Goal: Transaction & Acquisition: Obtain resource

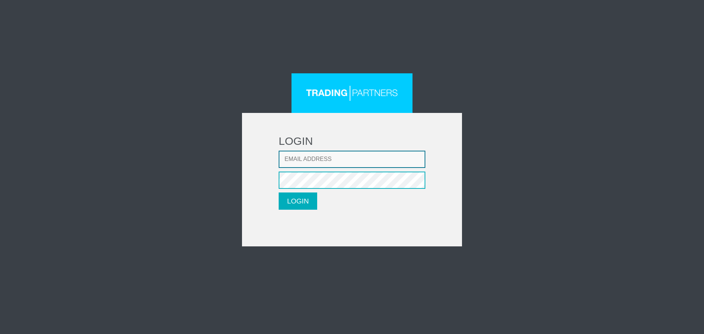
type input "[EMAIL_ADDRESS][DOMAIN_NAME]"
click at [304, 202] on button "LOGIN" at bounding box center [298, 201] width 39 height 17
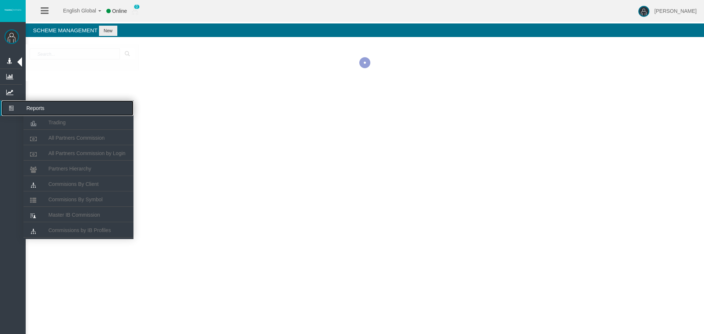
click at [10, 110] on icon at bounding box center [10, 107] width 19 height 15
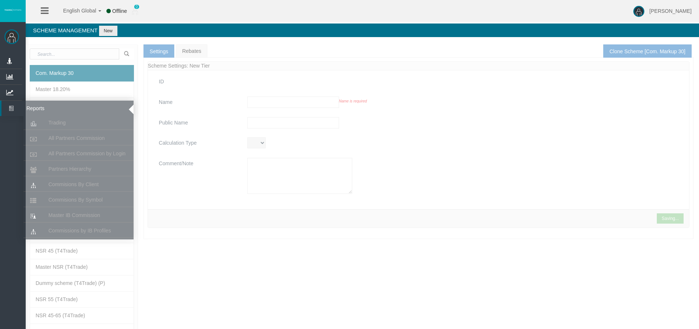
type input "Com. Markup 30"
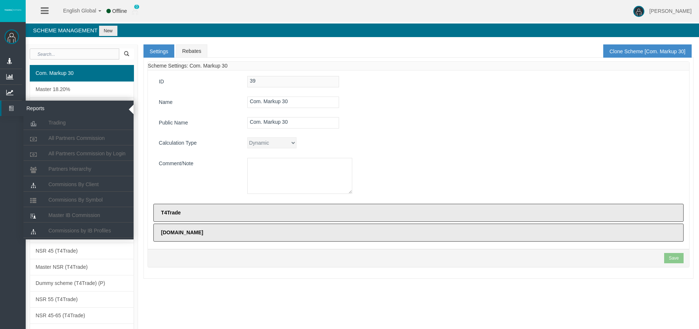
click at [10, 110] on icon at bounding box center [10, 107] width 19 height 15
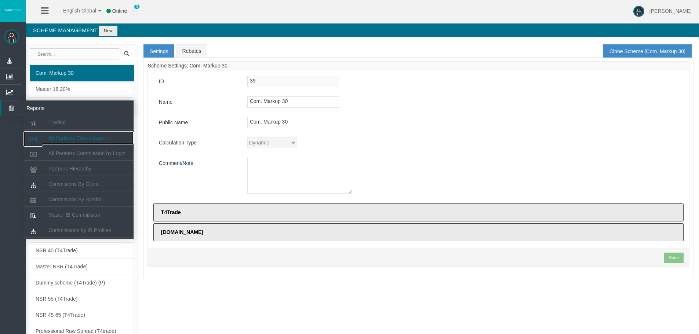
click at [65, 137] on span "All Partners Commission" at bounding box center [76, 138] width 56 height 6
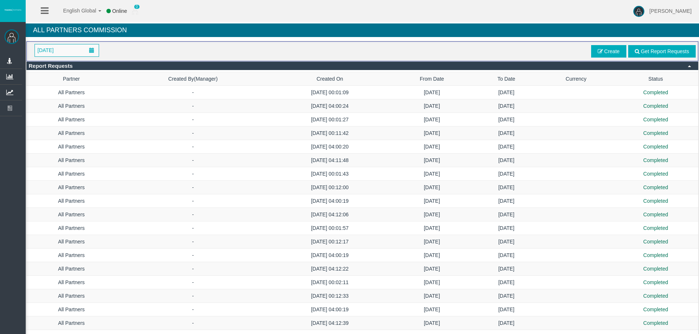
drag, startPoint x: 329, startPoint y: 49, endPoint x: 387, endPoint y: 59, distance: 58.8
click at [333, 48] on div "[DATE] Get Report Requests Create" at bounding box center [362, 51] width 666 height 15
click at [73, 51] on span "[DATE]" at bounding box center [67, 50] width 64 height 12
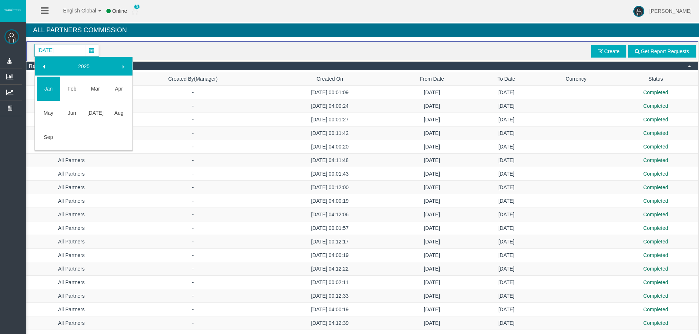
click at [52, 137] on link "Sep" at bounding box center [48, 137] width 23 height 13
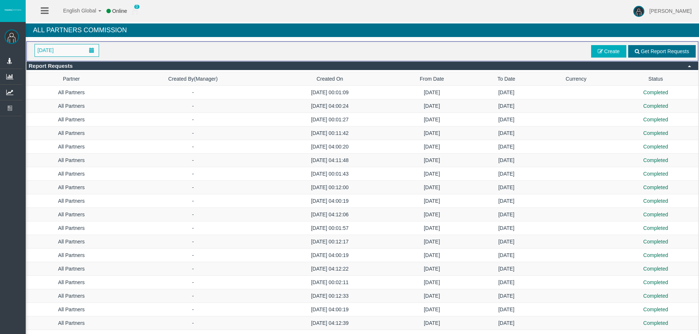
click at [653, 49] on span "Get Report Requests" at bounding box center [664, 51] width 48 height 6
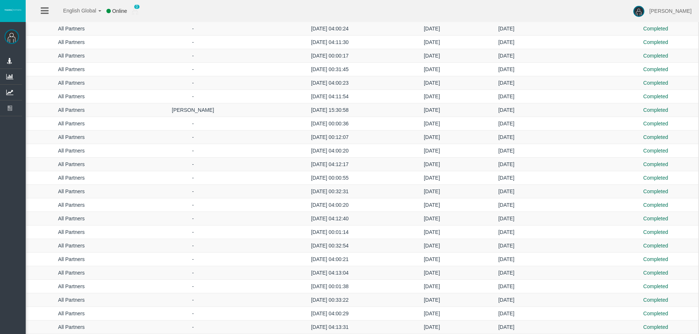
scroll to position [1336, 0]
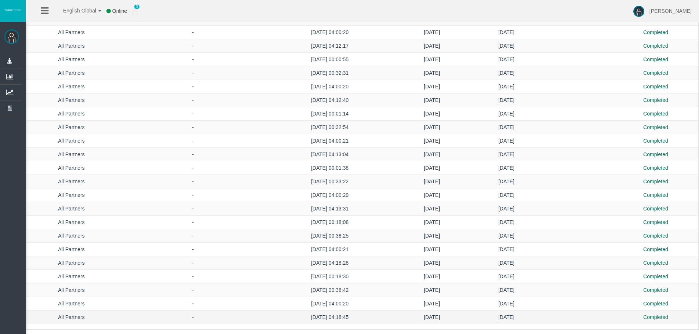
click at [425, 314] on td "[DATE]" at bounding box center [432, 318] width 84 height 14
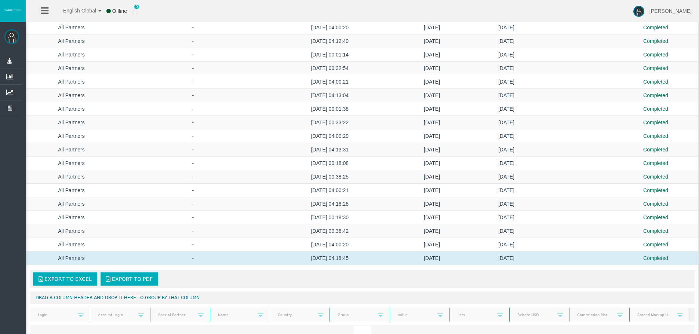
scroll to position [1446, 0]
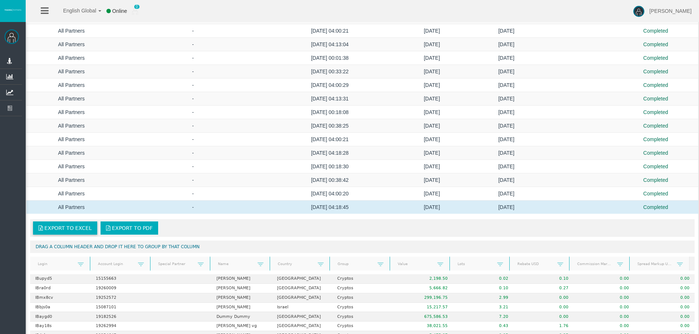
click at [78, 226] on span "Export to Excel" at bounding box center [67, 228] width 47 height 6
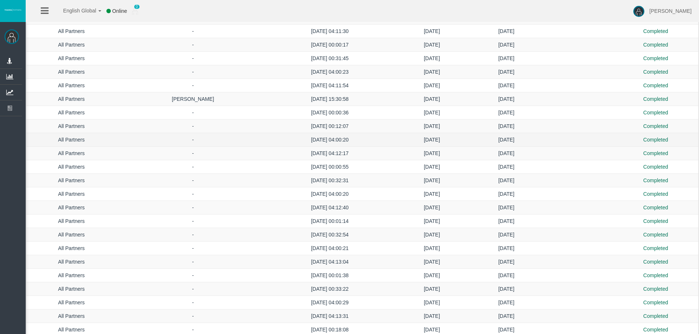
scroll to position [1189, 0]
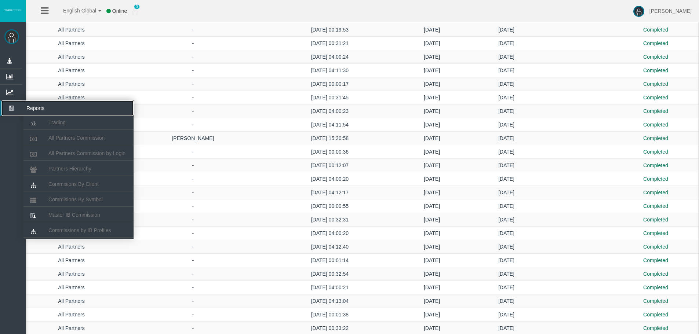
click at [10, 103] on icon at bounding box center [10, 107] width 19 height 15
click at [54, 153] on span "All Partners Commission by Login" at bounding box center [86, 153] width 77 height 6
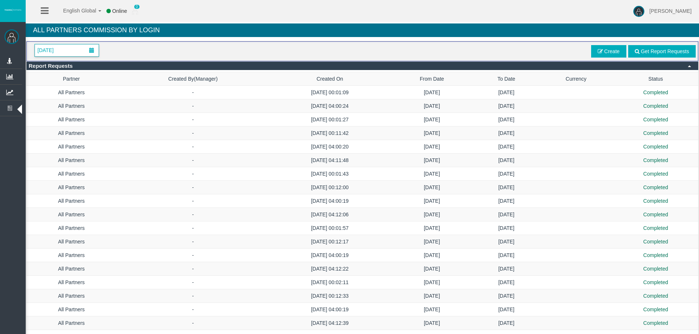
click at [56, 47] on span "[DATE]" at bounding box center [45, 50] width 21 height 10
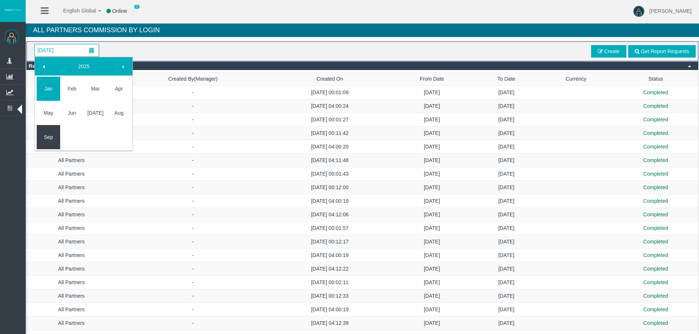
click at [56, 143] on link "Sep" at bounding box center [48, 137] width 23 height 13
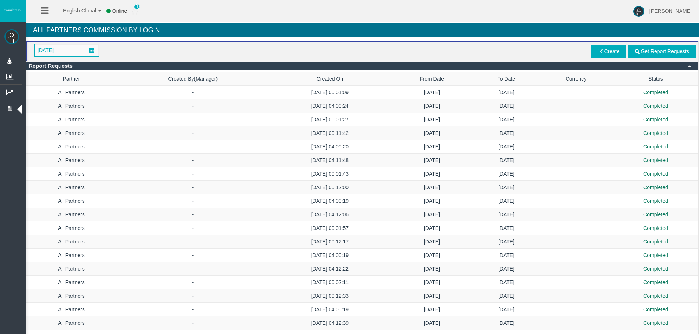
click at [659, 47] on span "Get Report Requests" at bounding box center [661, 51] width 67 height 12
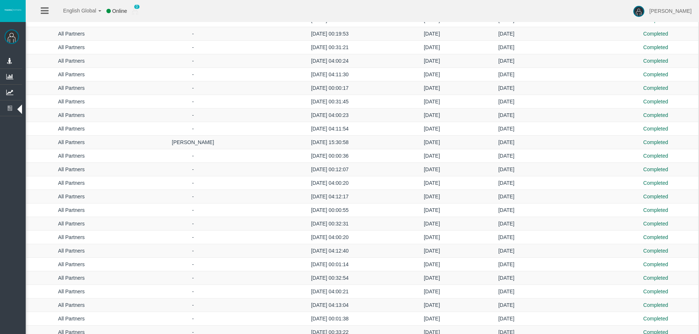
scroll to position [1336, 0]
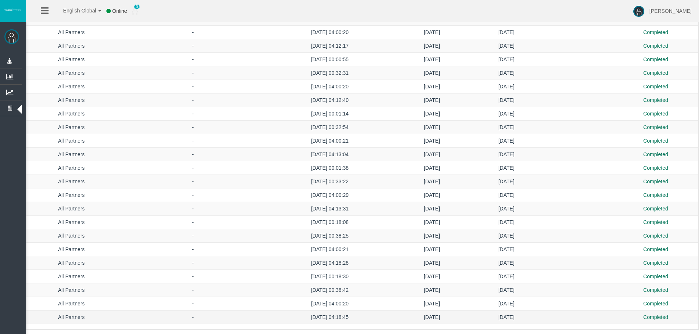
click at [390, 321] on td "[DATE]" at bounding box center [432, 318] width 84 height 14
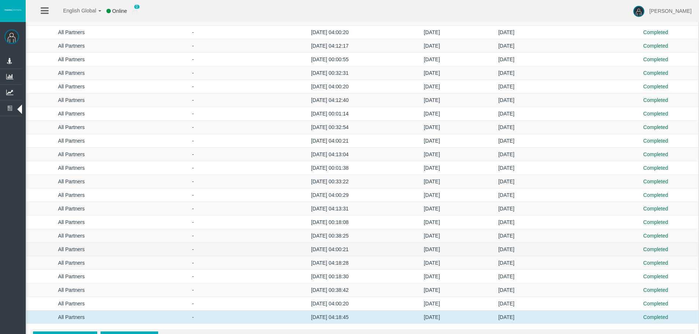
scroll to position [1446, 0]
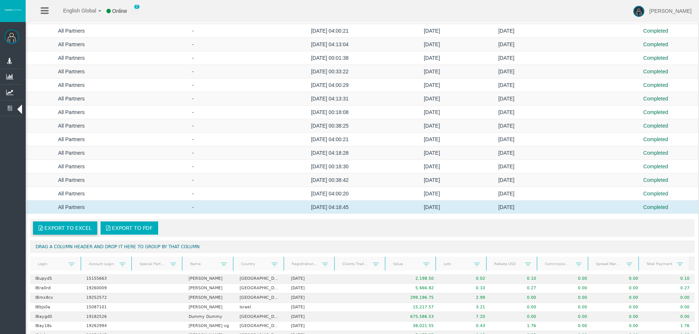
click at [58, 222] on link "Export to Excel" at bounding box center [65, 227] width 64 height 13
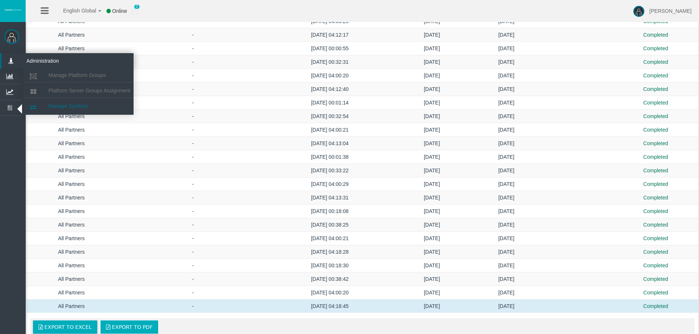
scroll to position [1299, 0]
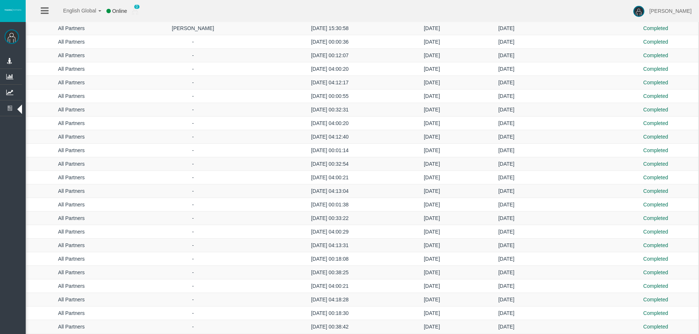
click at [10, 149] on ul "Administration Manage Platform Groups Platform Server Groups Assignment Manage …" at bounding box center [11, 209] width 22 height 312
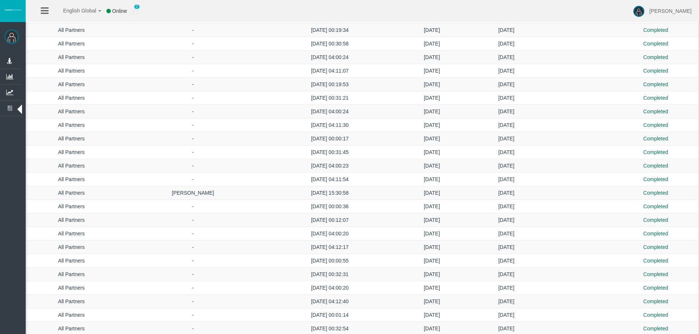
scroll to position [1087, 0]
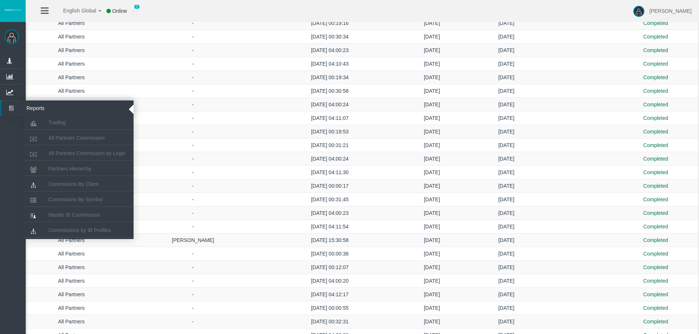
click at [11, 110] on icon at bounding box center [10, 107] width 19 height 15
click at [68, 140] on span "All Partners Commission" at bounding box center [76, 138] width 56 height 6
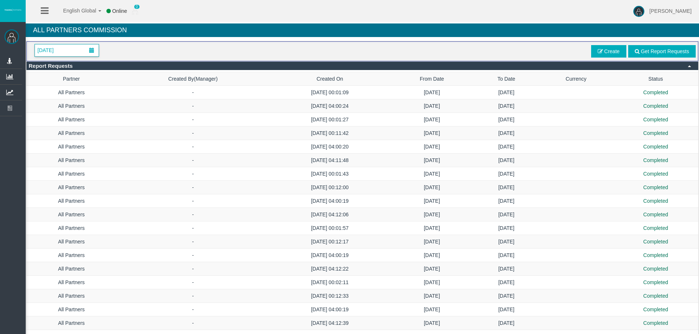
click at [56, 47] on span "[DATE]" at bounding box center [45, 50] width 21 height 10
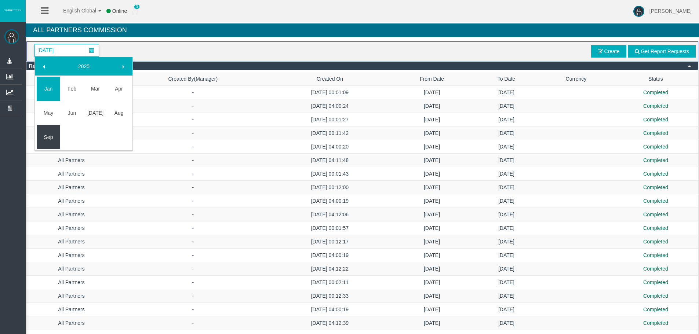
click at [52, 138] on link "Sep" at bounding box center [48, 137] width 23 height 13
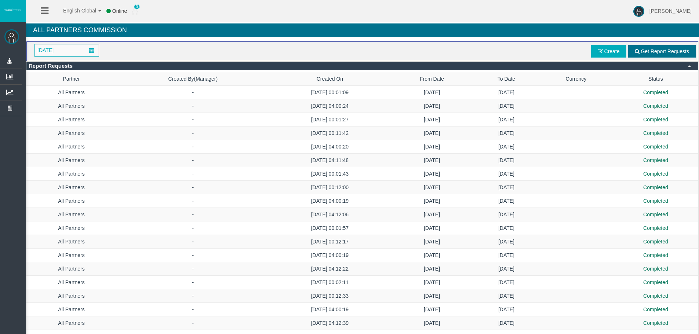
click at [662, 48] on span "Get Report Requests" at bounding box center [664, 51] width 48 height 6
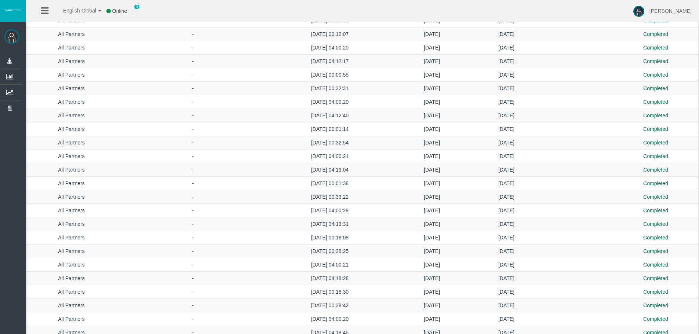
scroll to position [1336, 0]
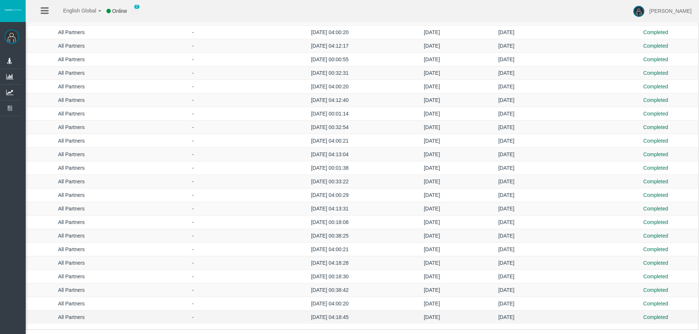
click at [451, 318] on td "[DATE]" at bounding box center [432, 318] width 84 height 14
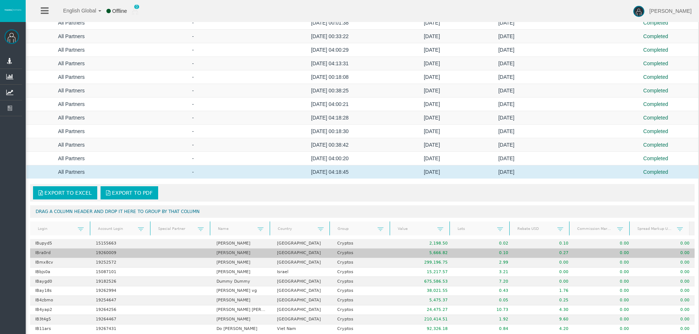
scroll to position [1482, 0]
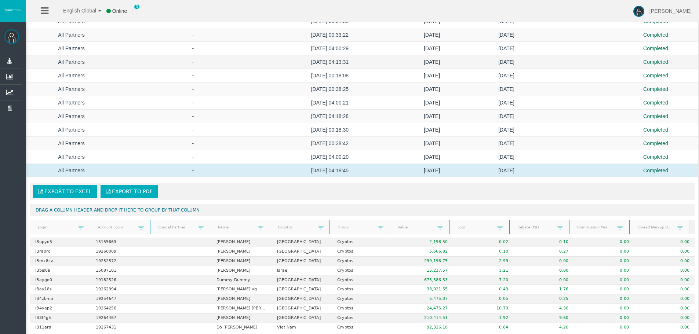
click at [458, 61] on td "[DATE]" at bounding box center [432, 62] width 84 height 14
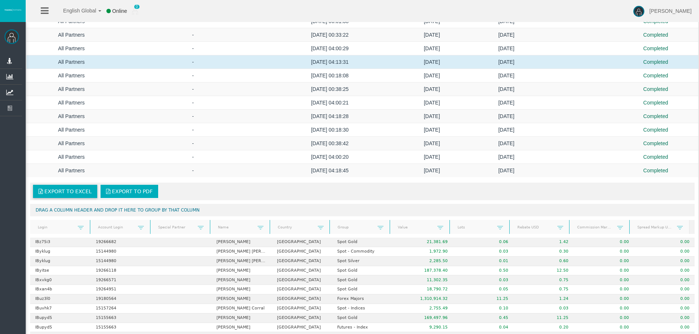
click at [66, 191] on span "Export to Excel" at bounding box center [67, 191] width 47 height 6
